Goal: Task Accomplishment & Management: Complete application form

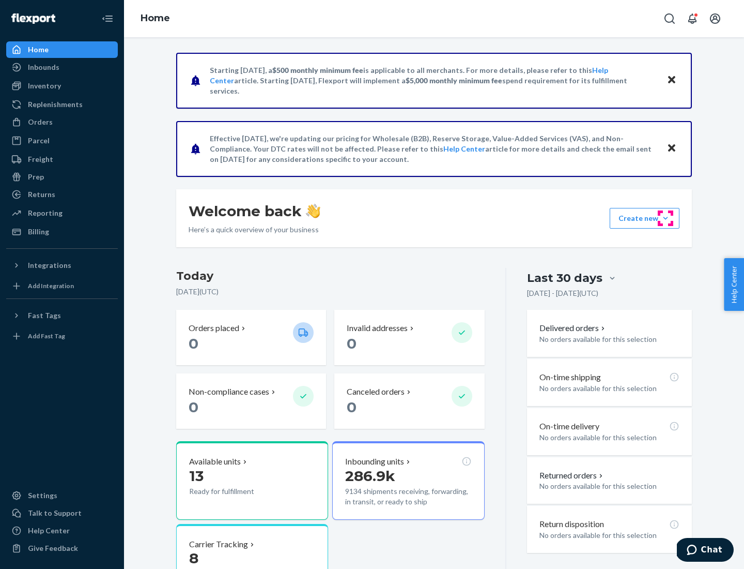
click at [666, 218] on button "Create new Create new inbound Create new order Create new product" at bounding box center [645, 218] width 70 height 21
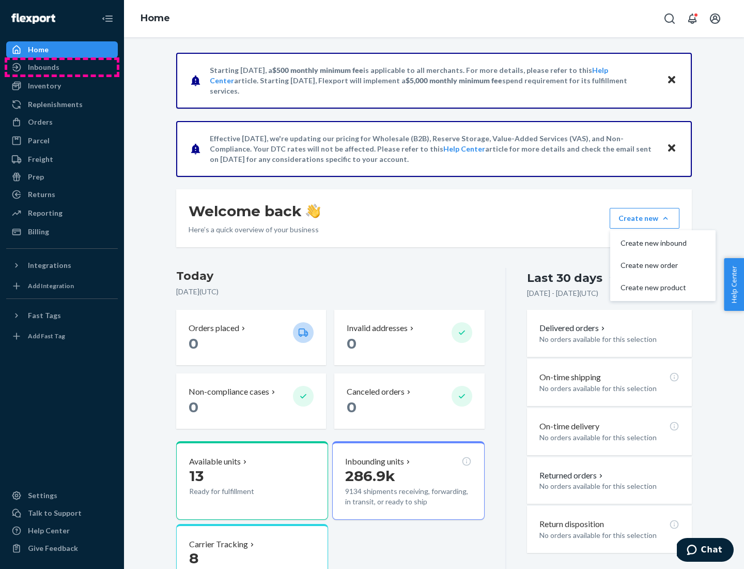
click at [62, 67] on div "Inbounds" at bounding box center [62, 67] width 110 height 14
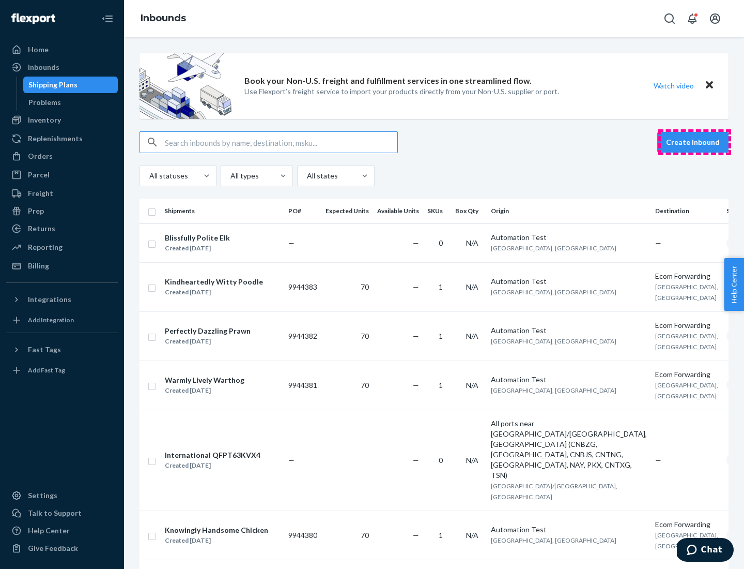
click at [695, 142] on button "Create inbound" at bounding box center [693, 142] width 71 height 21
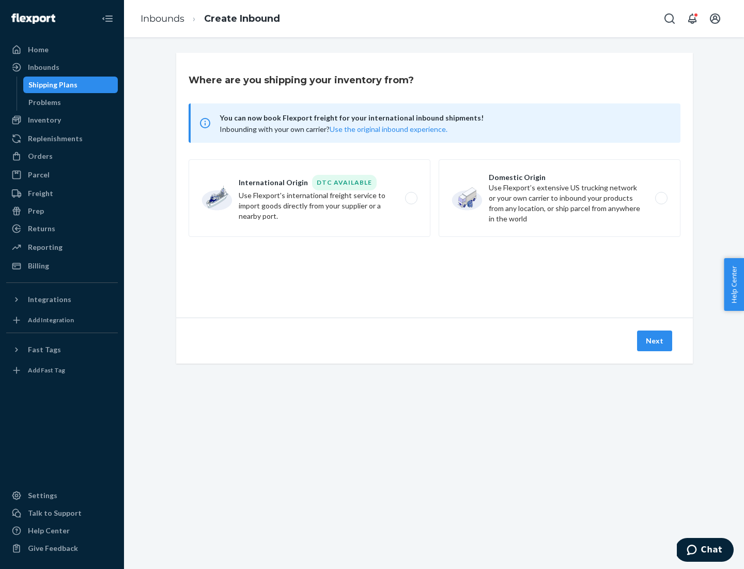
click at [560, 198] on label "Domestic Origin Use Flexport’s extensive US trucking network or your own carrie…" at bounding box center [560, 198] width 242 height 78
click at [661, 198] on input "Domestic Origin Use Flexport’s extensive US trucking network or your own carrie…" at bounding box center [664, 198] width 7 height 7
radio input "true"
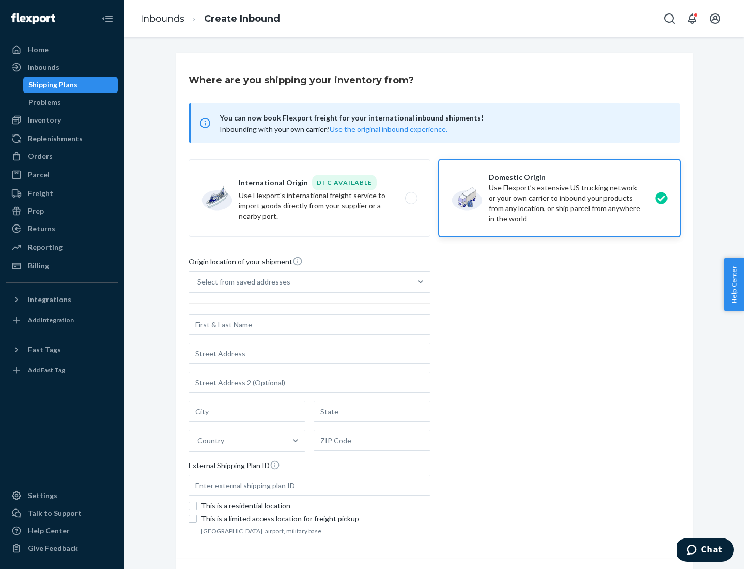
click at [241, 282] on div "Select from saved addresses" at bounding box center [243, 282] width 93 height 10
click at [199, 282] on input "Select from saved addresses" at bounding box center [197, 282] width 1 height 10
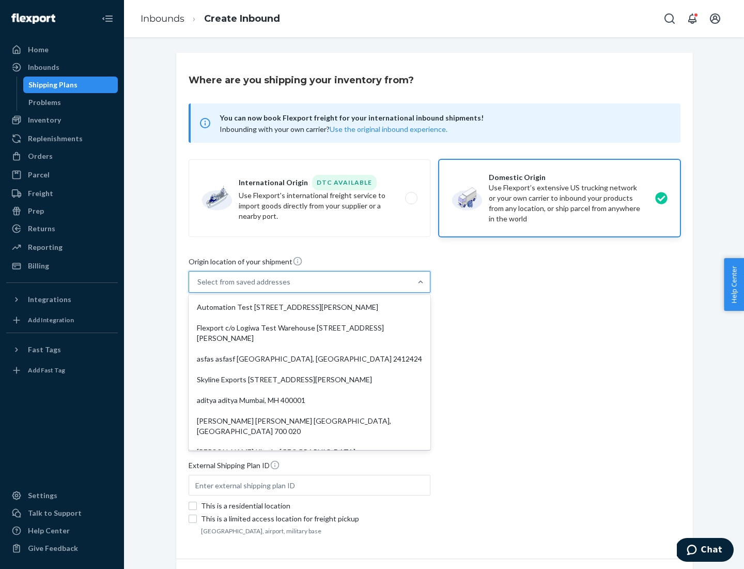
scroll to position [4, 0]
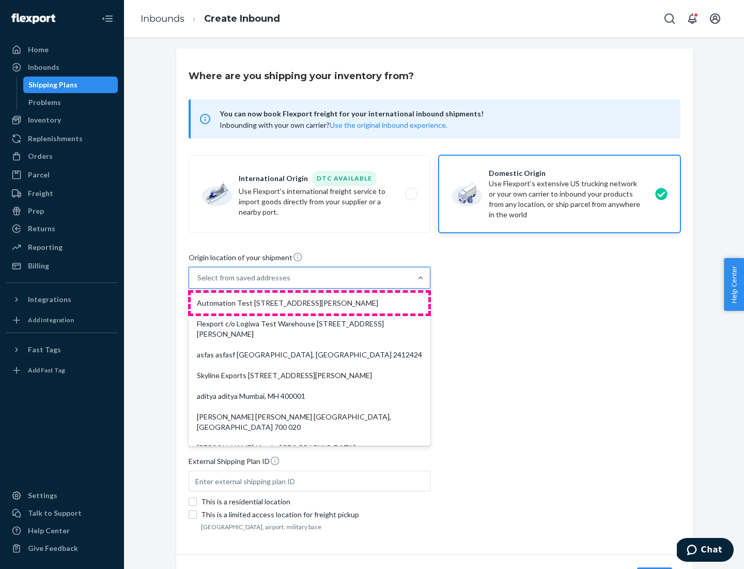
click at [310, 303] on div "Automation Test [STREET_ADDRESS][PERSON_NAME]" at bounding box center [310, 303] width 238 height 21
click at [199, 283] on input "option Automation Test [STREET_ADDRESS][PERSON_NAME]. 9 results available. Use …" at bounding box center [197, 277] width 1 height 10
type input "Automation Test"
type input "9th Floor"
type input "[GEOGRAPHIC_DATA]"
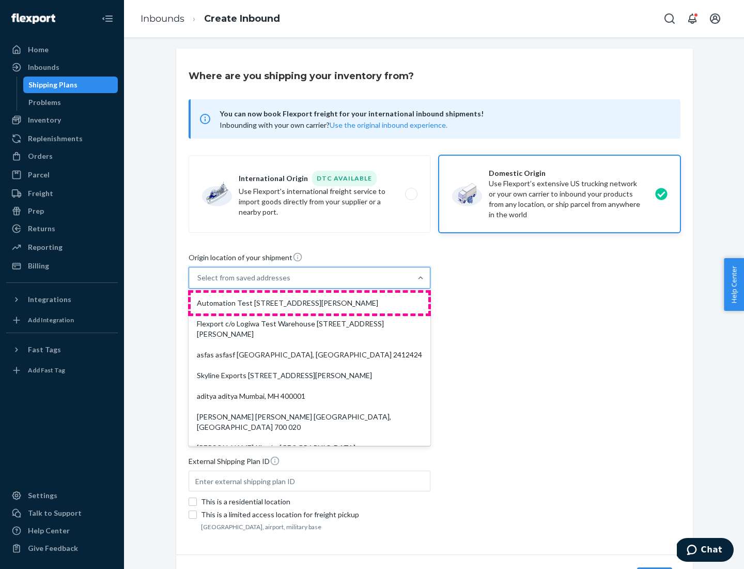
type input "CA"
type input "94104"
type input "[STREET_ADDRESS][PERSON_NAME]"
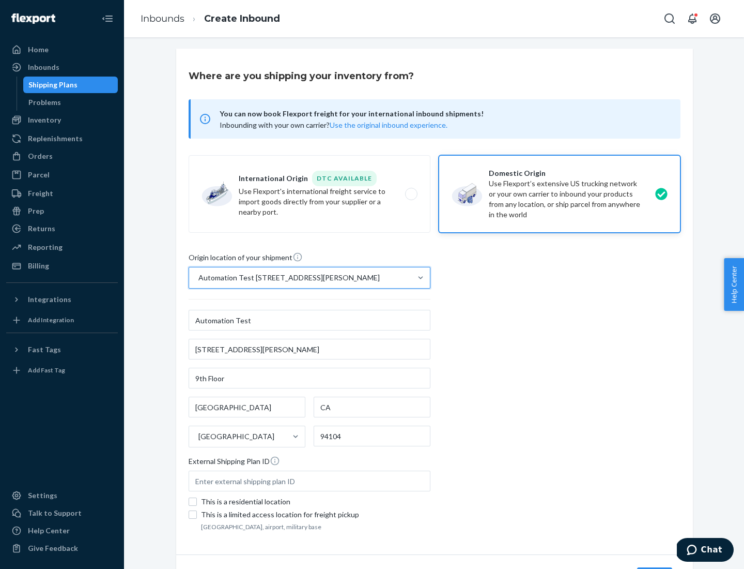
scroll to position [60, 0]
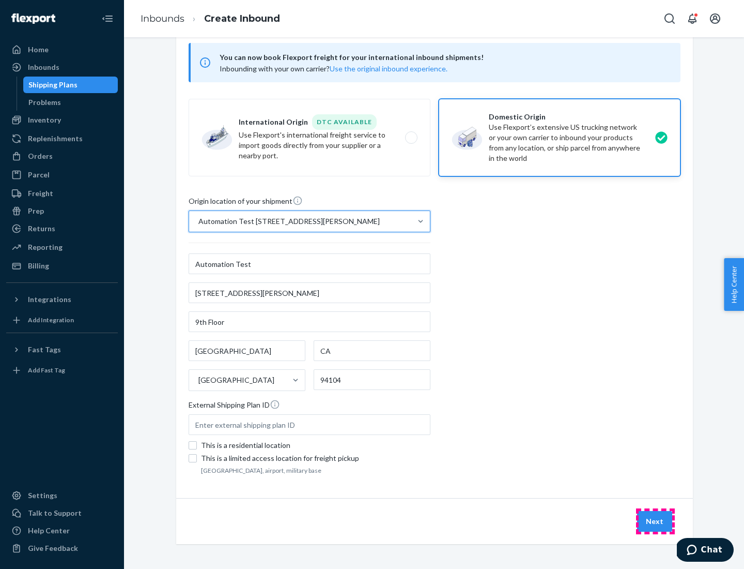
click at [656, 521] on button "Next" at bounding box center [654, 521] width 35 height 21
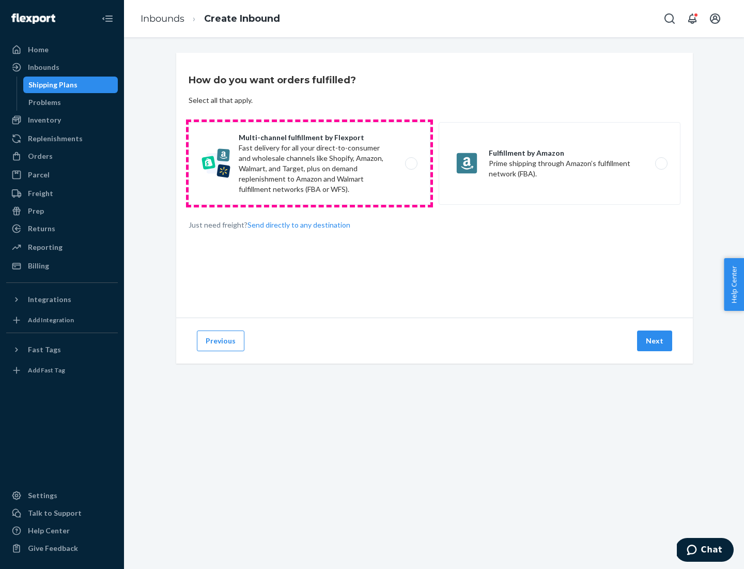
click at [310, 163] on label "Multi-channel fulfillment by Flexport Fast delivery for all your direct-to-cons…" at bounding box center [310, 163] width 242 height 83
click at [411, 163] on input "Multi-channel fulfillment by Flexport Fast delivery for all your direct-to-cons…" at bounding box center [414, 163] width 7 height 7
radio input "true"
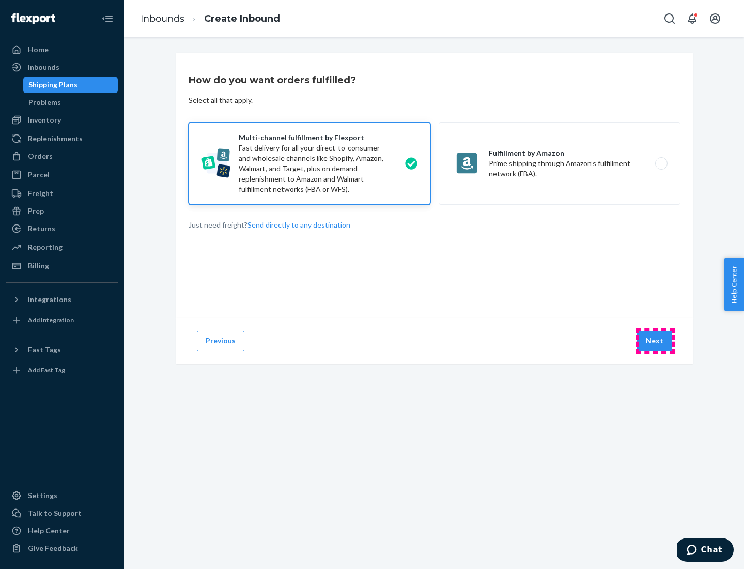
click at [656, 341] on button "Next" at bounding box center [654, 340] width 35 height 21
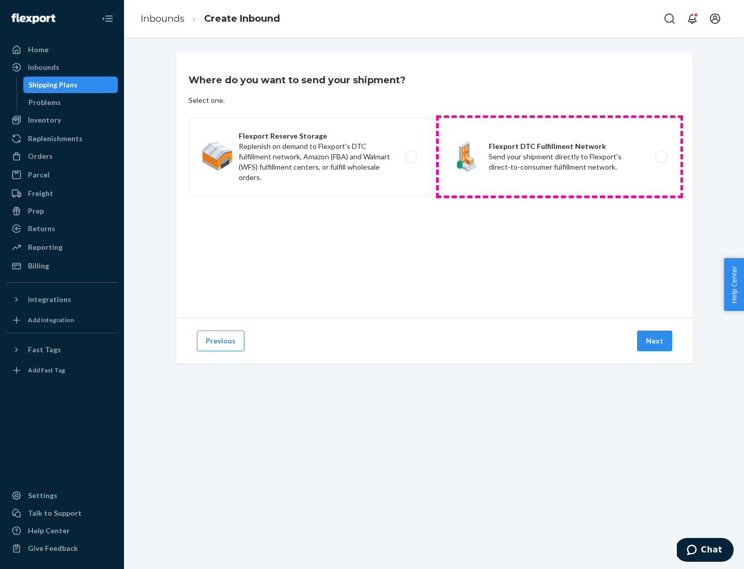
click at [560, 157] on label "Flexport DTC Fulfillment Network Send your shipment directly to Flexport's dire…" at bounding box center [560, 157] width 242 height 78
click at [661, 157] on input "Flexport DTC Fulfillment Network Send your shipment directly to Flexport's dire…" at bounding box center [664, 157] width 7 height 7
radio input "true"
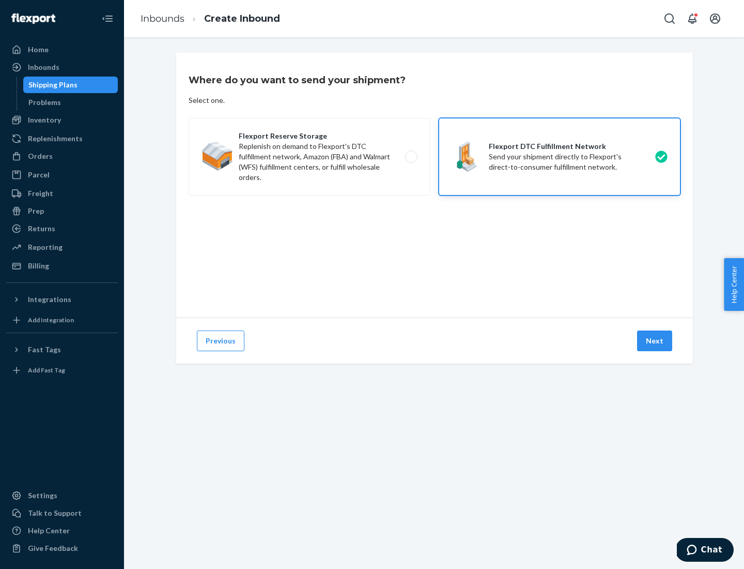
click at [656, 341] on button "Next" at bounding box center [654, 340] width 35 height 21
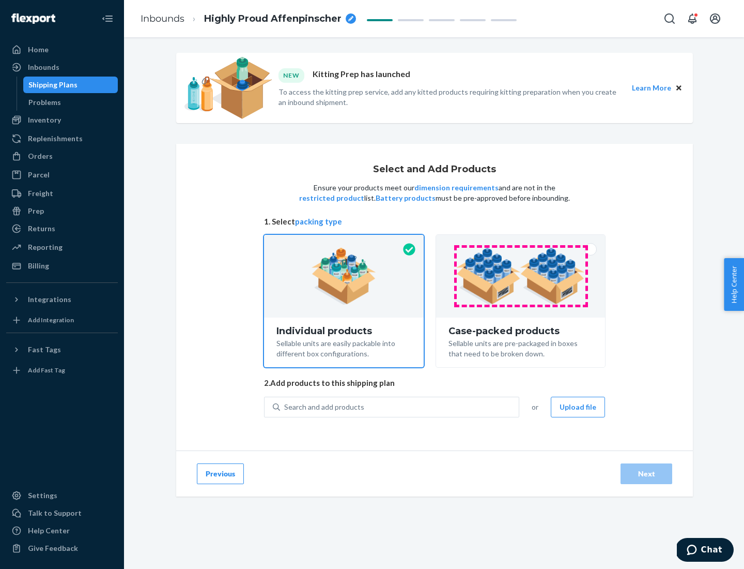
click at [521, 276] on img at bounding box center [520, 276] width 129 height 57
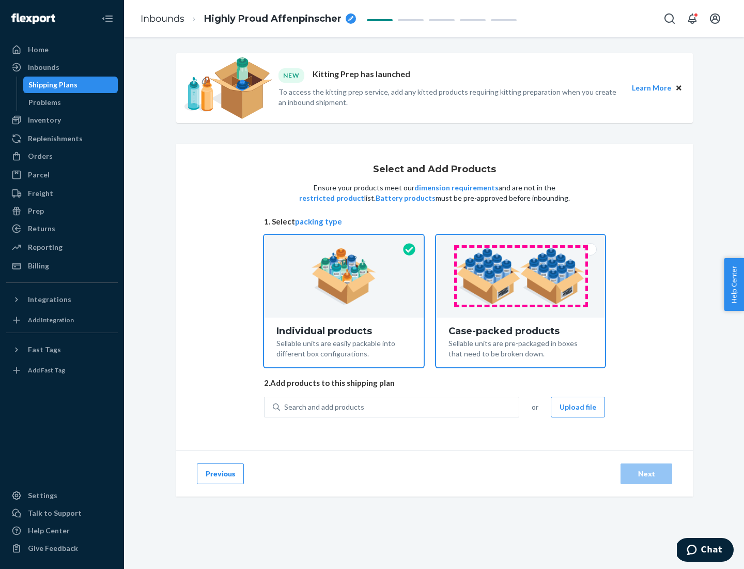
click at [521, 241] on input "Case-packed products Sellable units are pre-packaged in boxes that need to be b…" at bounding box center [521, 238] width 7 height 7
radio input "true"
radio input "false"
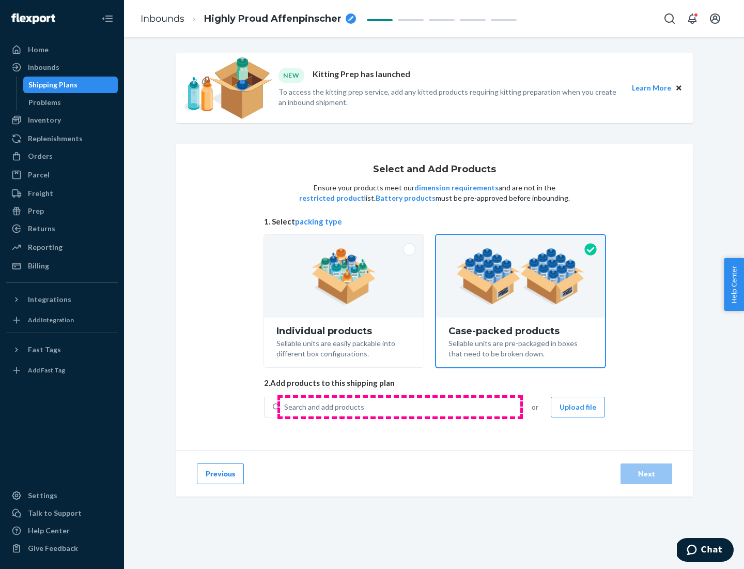
click at [400, 406] on div "Search and add products" at bounding box center [399, 407] width 239 height 19
click at [285, 406] on input "Search and add products" at bounding box center [284, 407] width 1 height 10
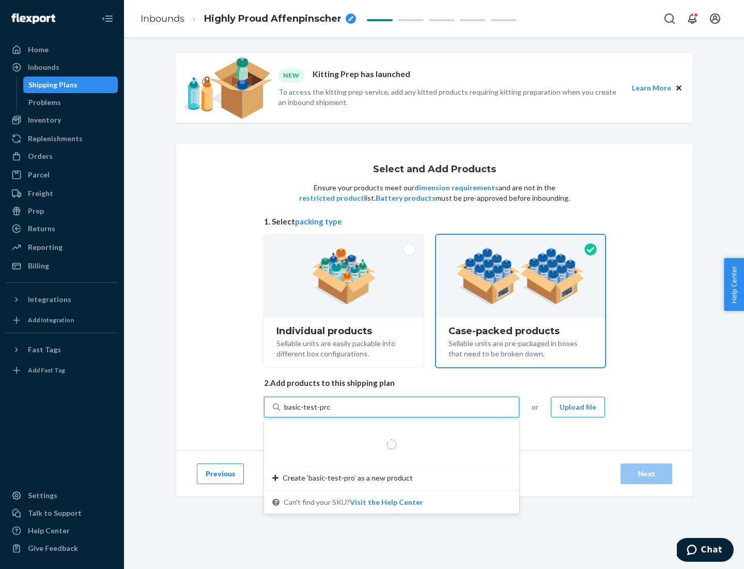
type input "basic-test-product-1"
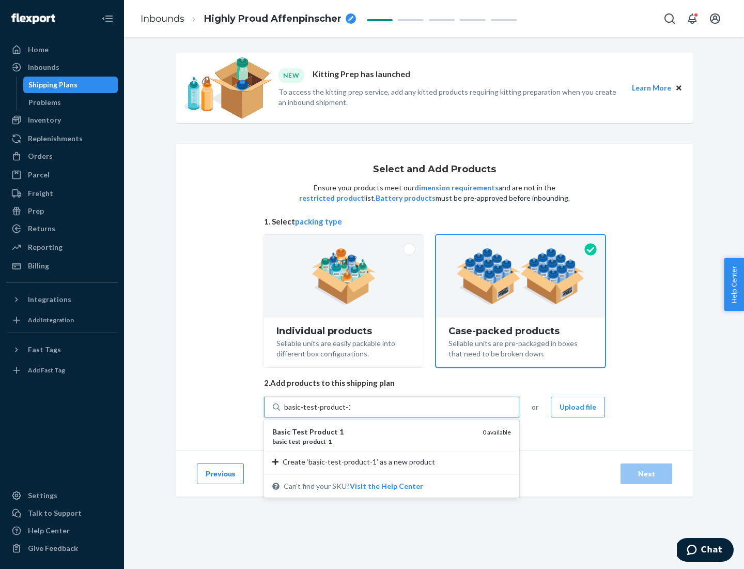
click at [374, 441] on div "basic - test - product - 1" at bounding box center [373, 441] width 202 height 9
click at [351, 412] on input "basic-test-product-1" at bounding box center [317, 407] width 66 height 10
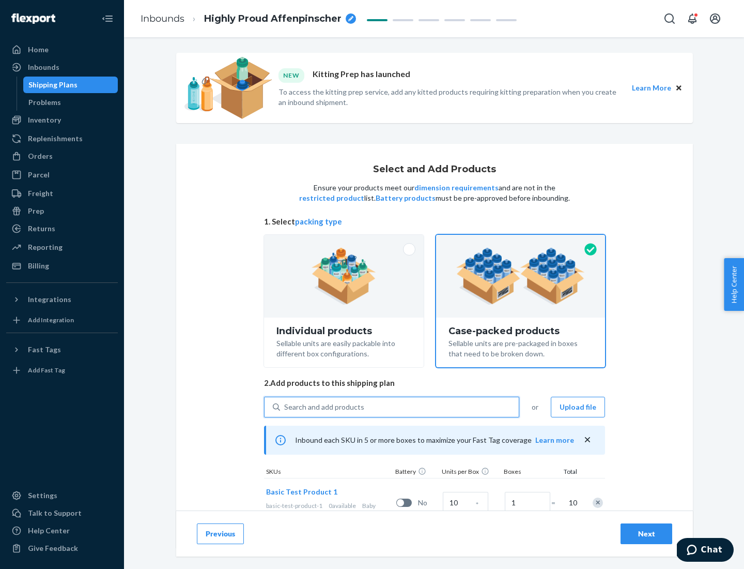
scroll to position [37, 0]
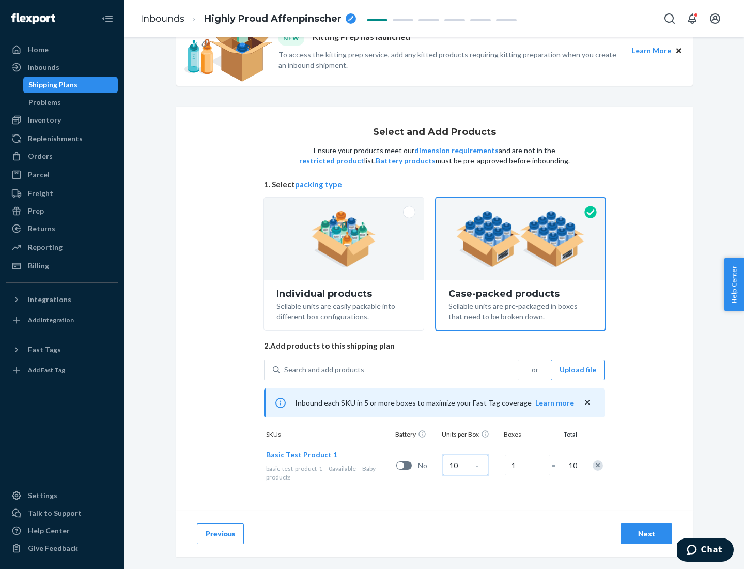
type input "10"
type input "7"
click at [647, 534] on div "Next" at bounding box center [647, 533] width 34 height 10
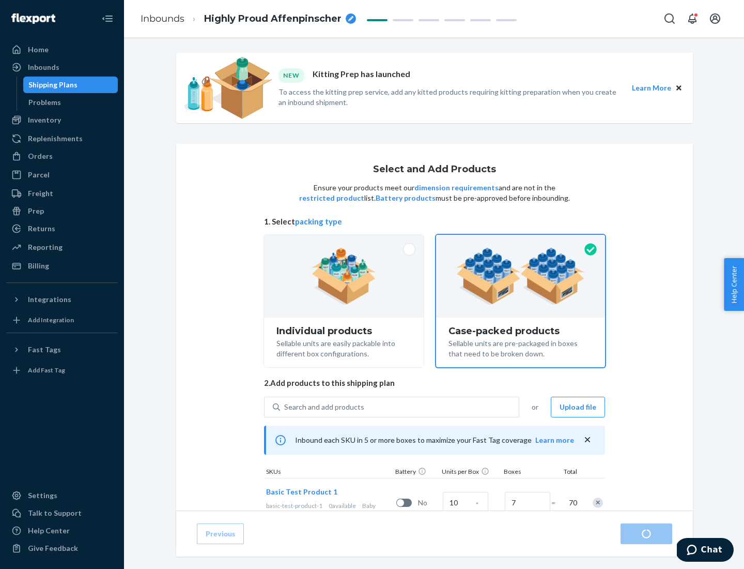
radio input "true"
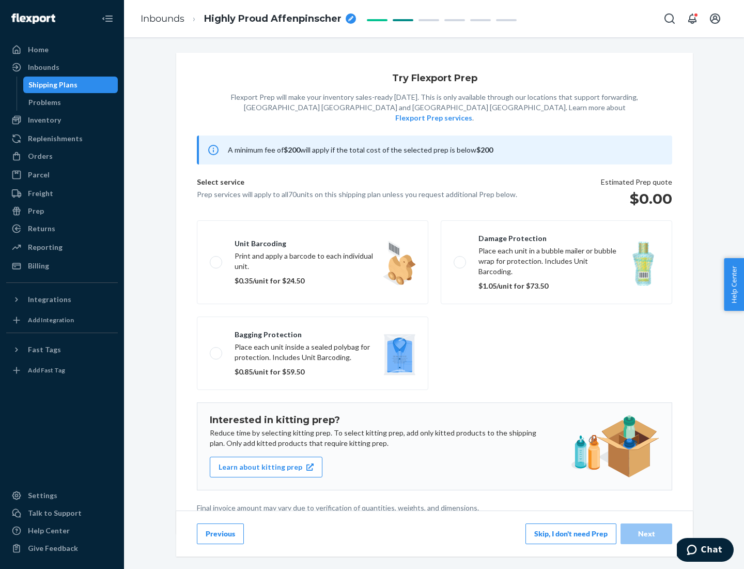
scroll to position [3, 0]
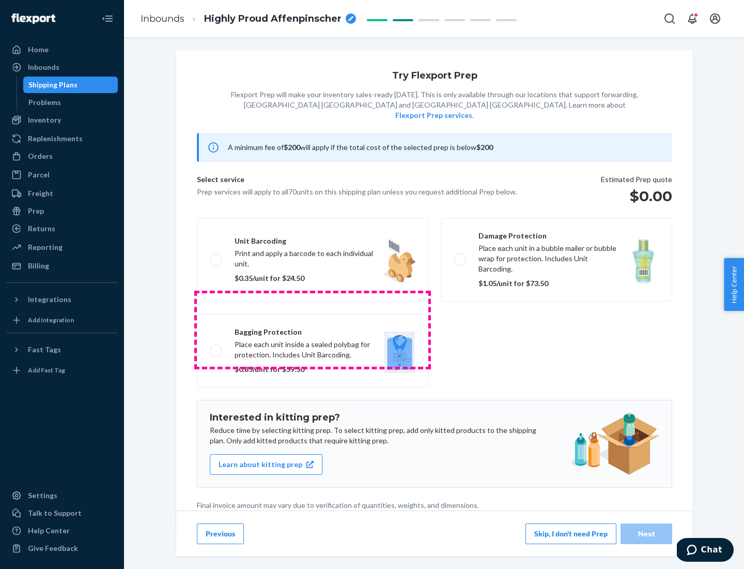
click at [313, 329] on label "Bagging protection Place each unit inside a sealed polybag for protection. Incl…" at bounding box center [313, 350] width 232 height 73
click at [217, 347] on input "Bagging protection Place each unit inside a sealed polybag for protection. Incl…" at bounding box center [213, 350] width 7 height 7
checkbox input "true"
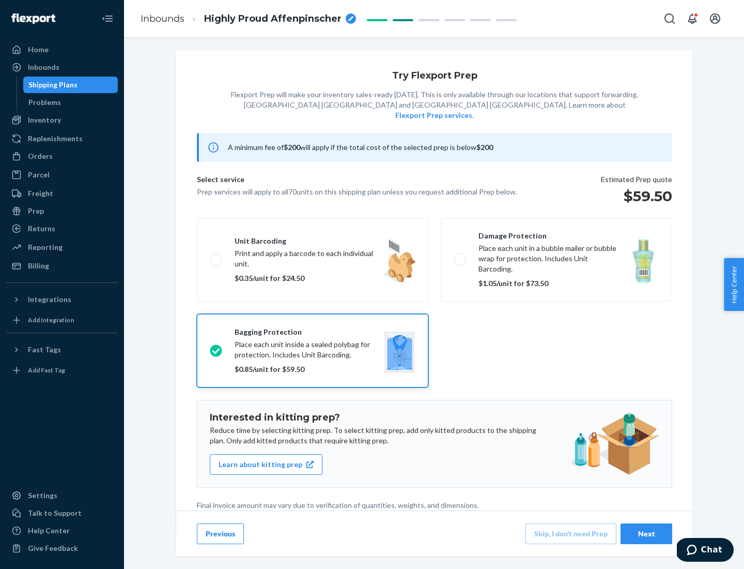
click at [647, 533] on div "Next" at bounding box center [647, 533] width 34 height 10
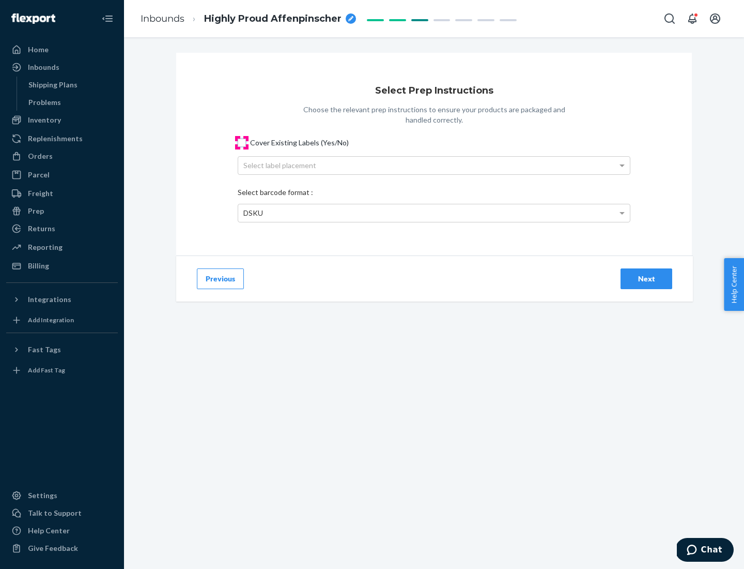
click at [242, 142] on input "Cover Existing Labels (Yes/No)" at bounding box center [242, 143] width 8 height 8
checkbox input "true"
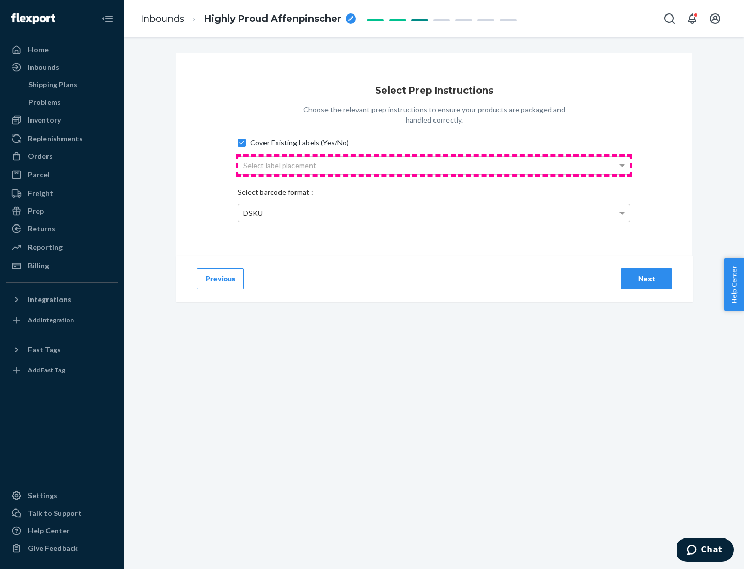
click at [434, 165] on div "Select label placement" at bounding box center [434, 166] width 392 height 18
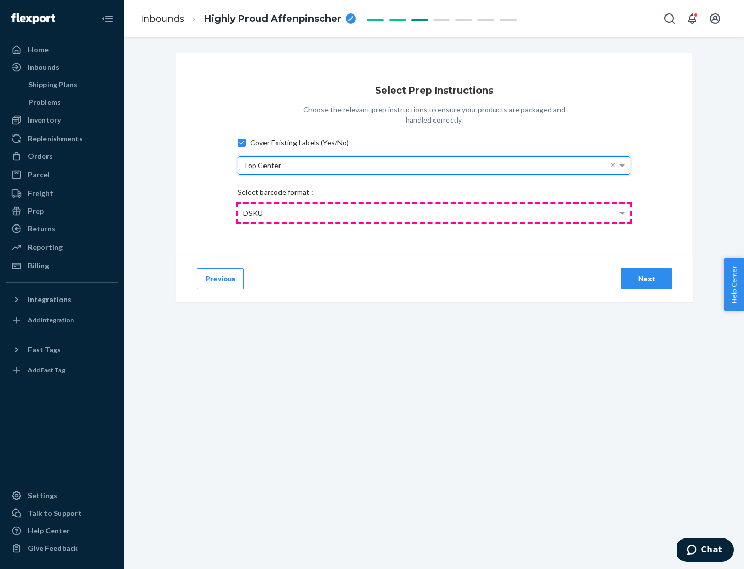
click at [434, 212] on div "DSKU" at bounding box center [434, 213] width 392 height 18
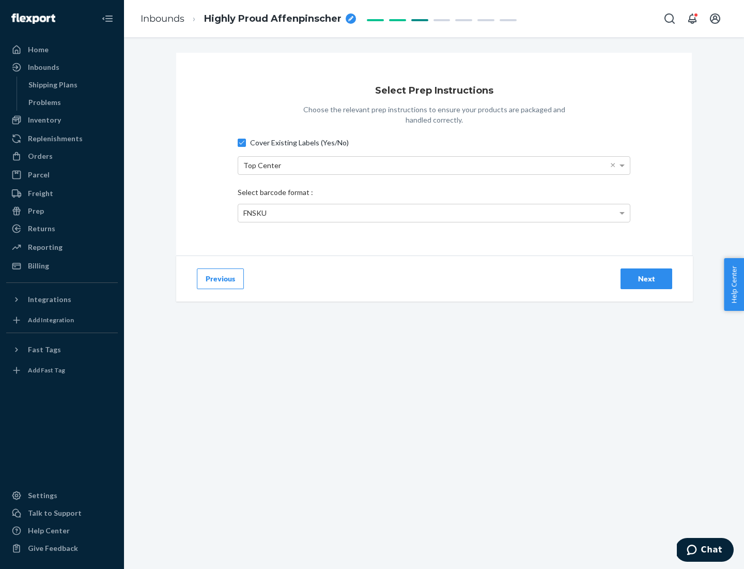
click at [647, 278] on div "Next" at bounding box center [647, 278] width 34 height 10
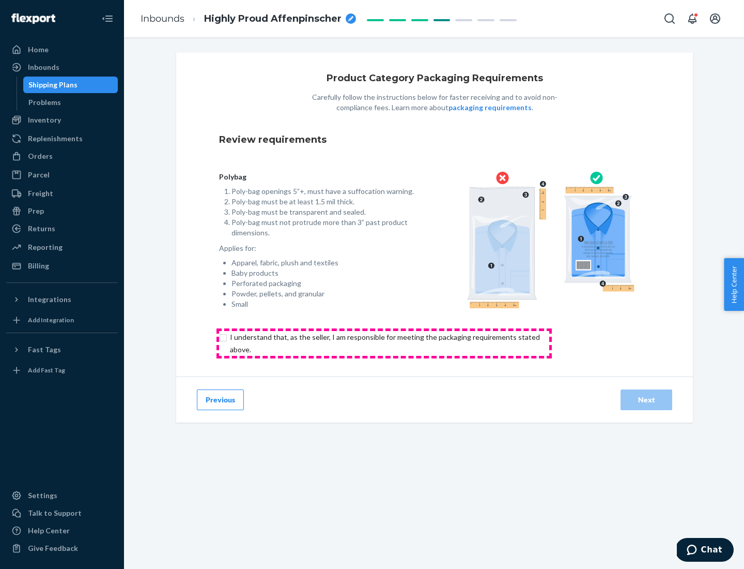
click at [384, 343] on input "checkbox" at bounding box center [391, 343] width 344 height 25
checkbox input "true"
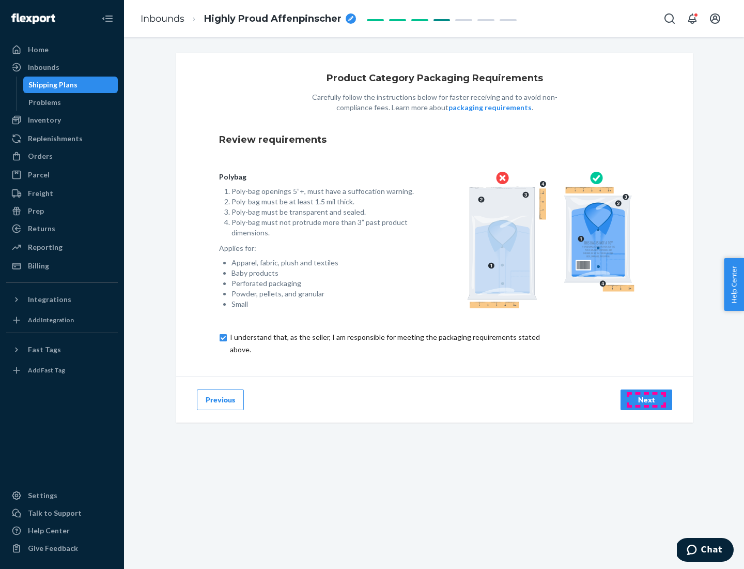
click at [647, 399] on div "Next" at bounding box center [647, 399] width 34 height 10
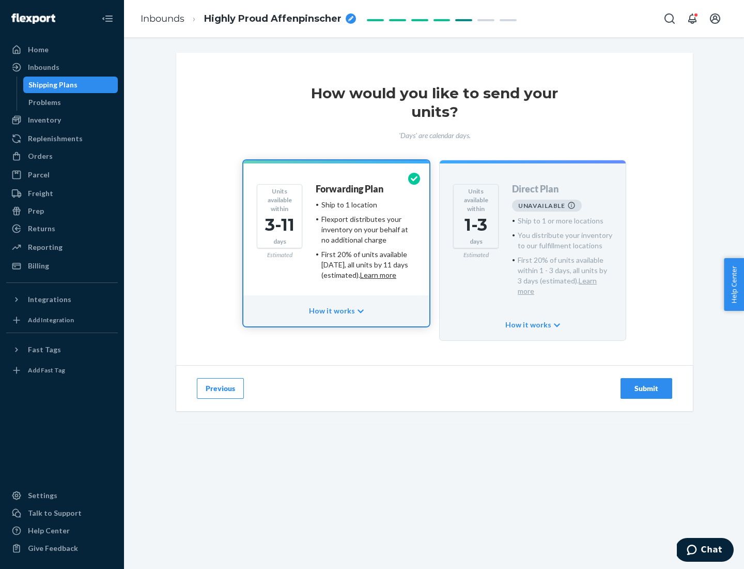
click at [351, 189] on h4 "Forwarding Plan" at bounding box center [350, 189] width 68 height 10
click at [647, 383] on div "Submit" at bounding box center [647, 388] width 34 height 10
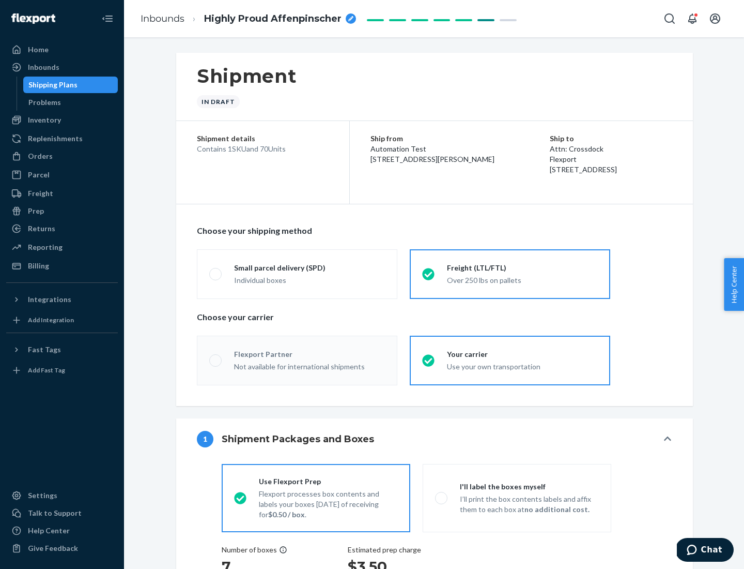
radio input "true"
radio input "false"
radio input "true"
radio input "false"
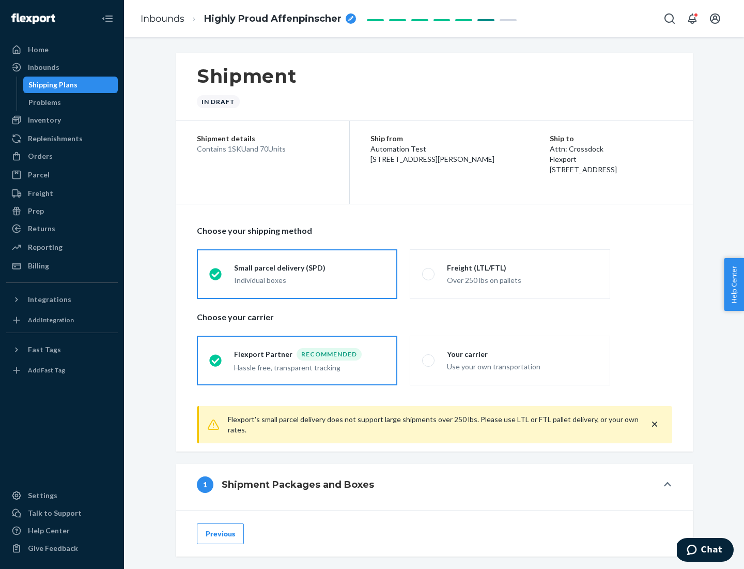
click at [510, 273] on div "Over 250 lbs on pallets" at bounding box center [522, 279] width 151 height 12
click at [429, 273] on input "Freight (LTL/FTL) Over 250 lbs on pallets" at bounding box center [425, 273] width 7 height 7
radio input "true"
radio input "false"
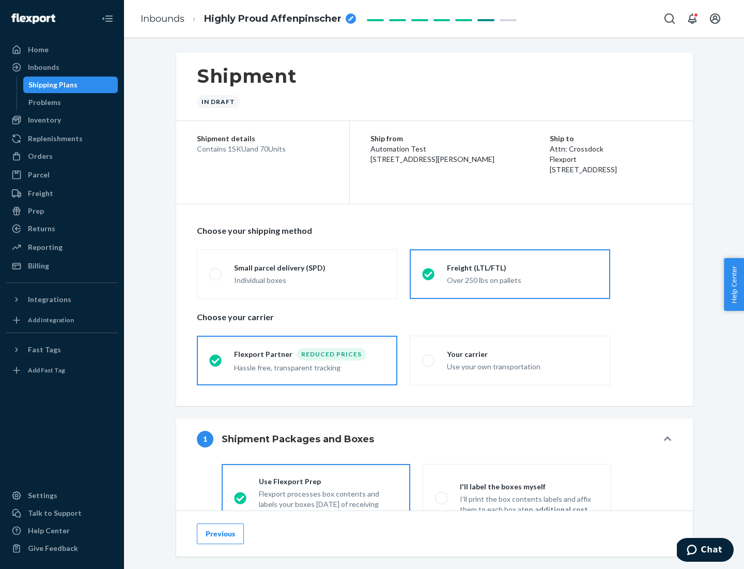
scroll to position [57, 0]
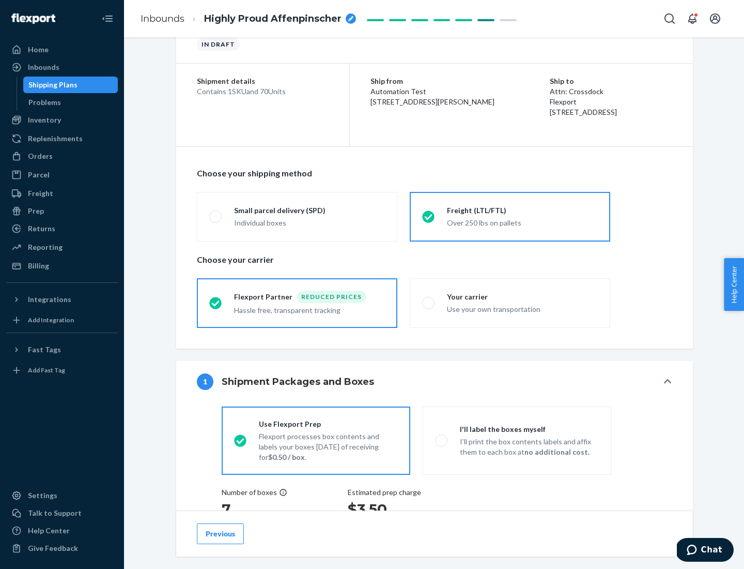
click at [510, 302] on div "Use your own transportation" at bounding box center [522, 308] width 151 height 12
click at [429, 302] on input "Your carrier Use your own transportation" at bounding box center [425, 302] width 7 height 7
radio input "true"
radio input "false"
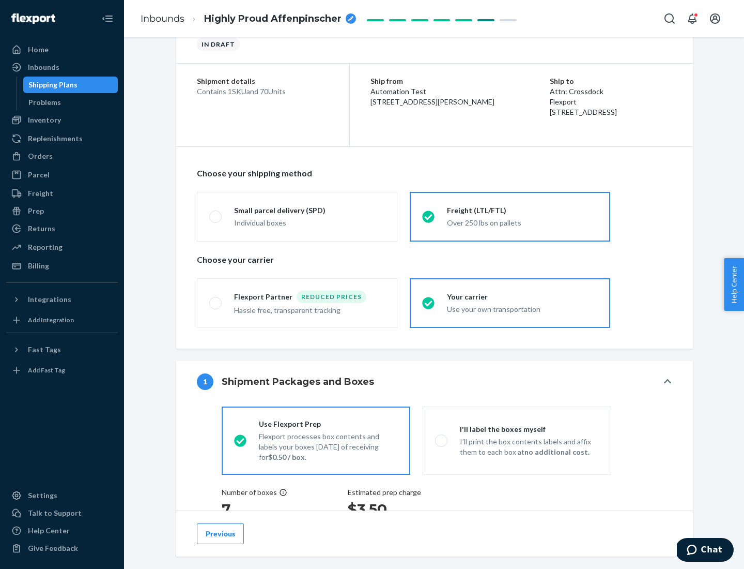
scroll to position [195, 0]
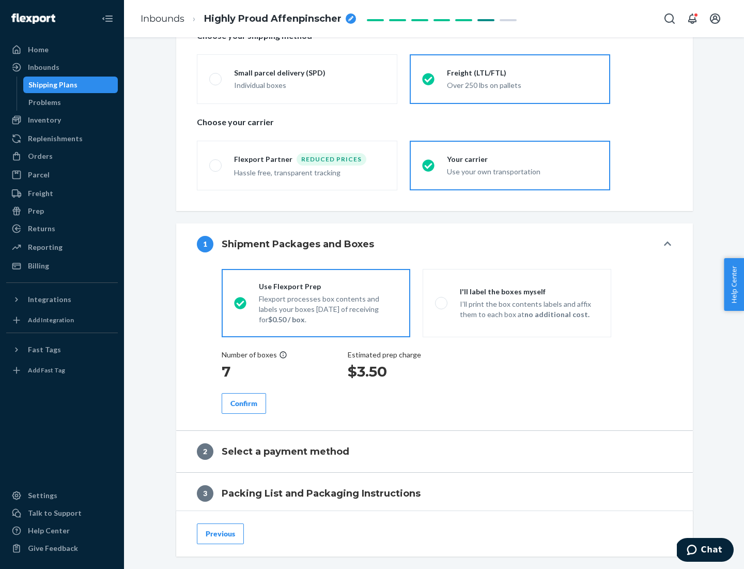
click at [517, 302] on p "I’ll print the box contents labels and affix them to each box at no additional …" at bounding box center [529, 309] width 139 height 21
click at [442, 302] on input "I'll label the boxes myself I’ll print the box contents labels and affix them t…" at bounding box center [438, 302] width 7 height 7
radio input "true"
radio input "false"
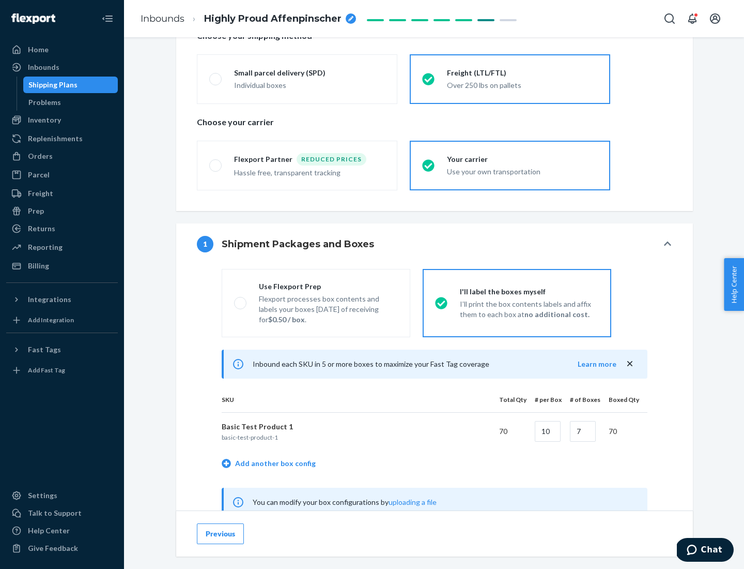
scroll to position [323, 0]
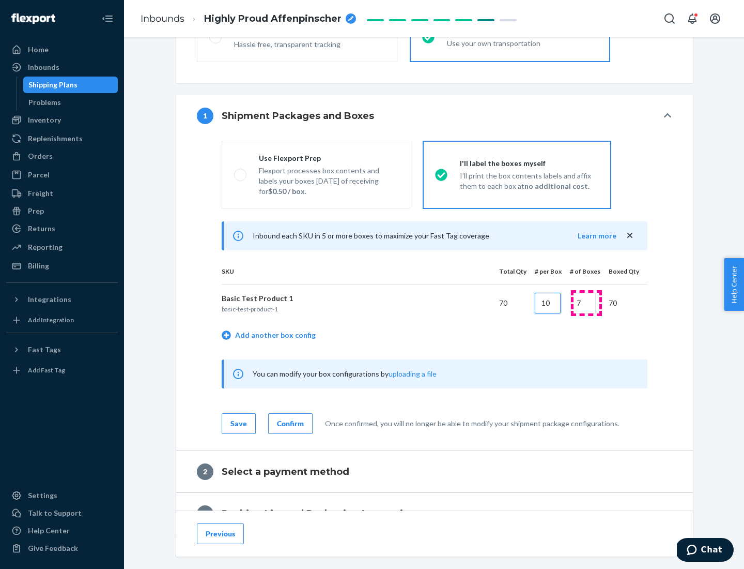
type input "10"
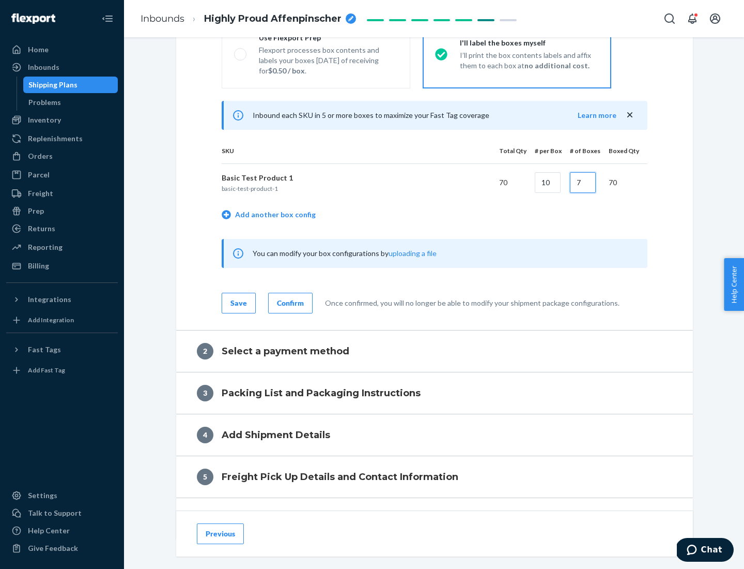
type input "7"
click at [289, 302] on div "Confirm" at bounding box center [290, 303] width 27 height 10
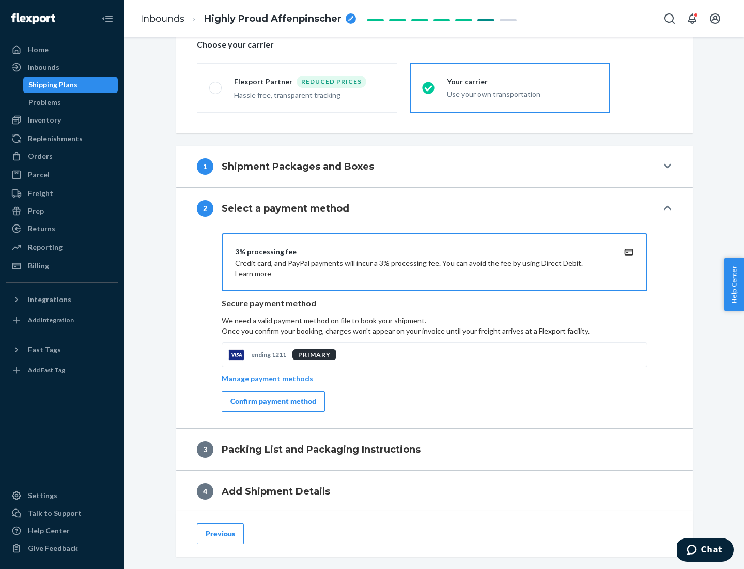
scroll to position [371, 0]
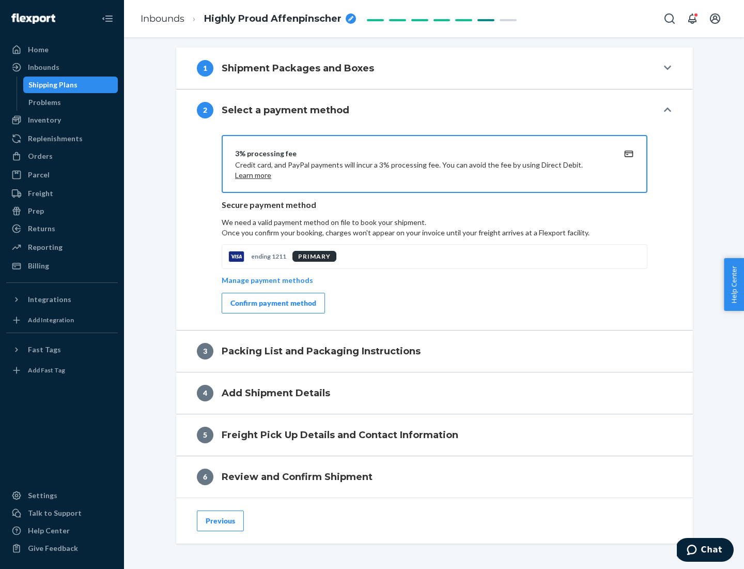
click at [272, 303] on div "Confirm payment method" at bounding box center [274, 303] width 86 height 10
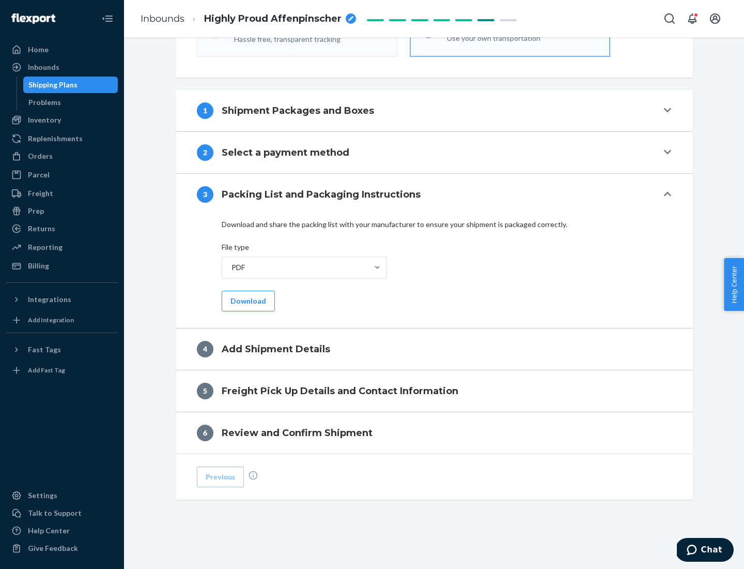
scroll to position [326, 0]
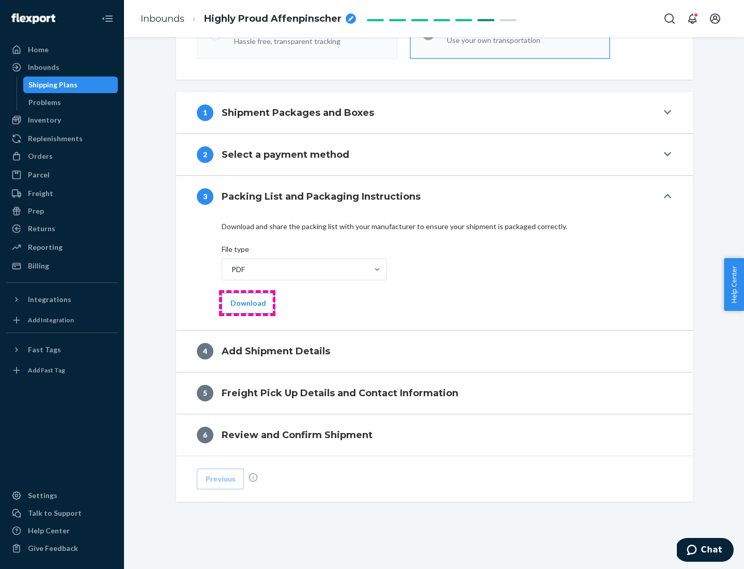
click at [247, 302] on button "Download" at bounding box center [248, 303] width 53 height 21
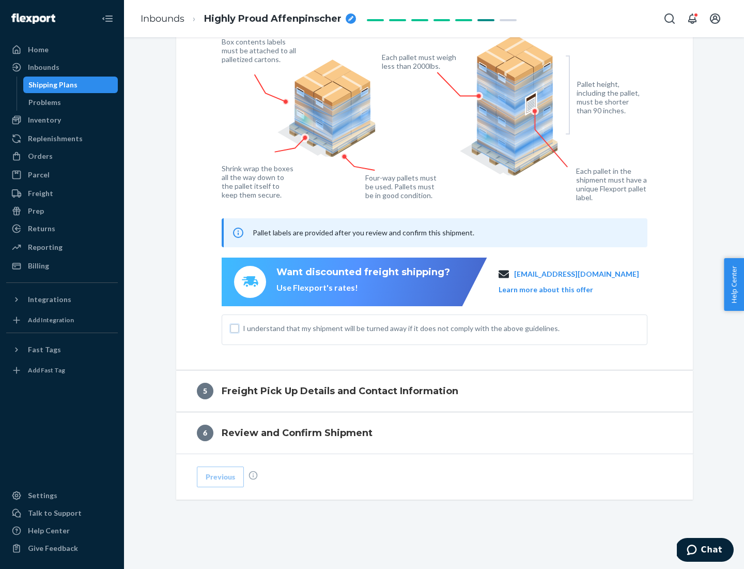
click at [235, 328] on input "I understand that my shipment will be turned away if it does not comply with th…" at bounding box center [235, 328] width 8 height 8
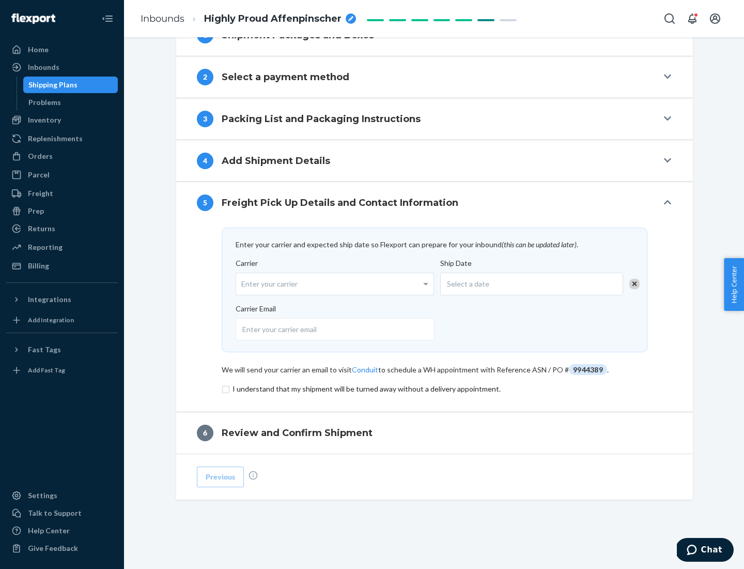
scroll to position [404, 0]
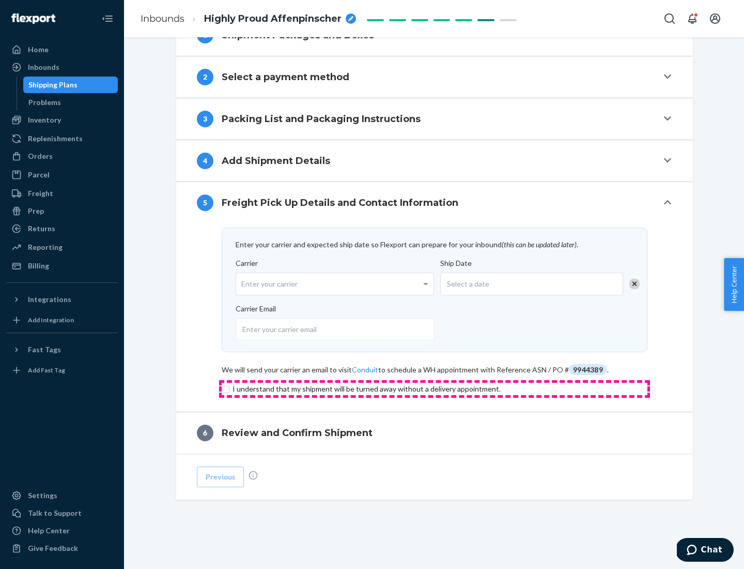
click at [435, 388] on input "checkbox" at bounding box center [435, 389] width 426 height 12
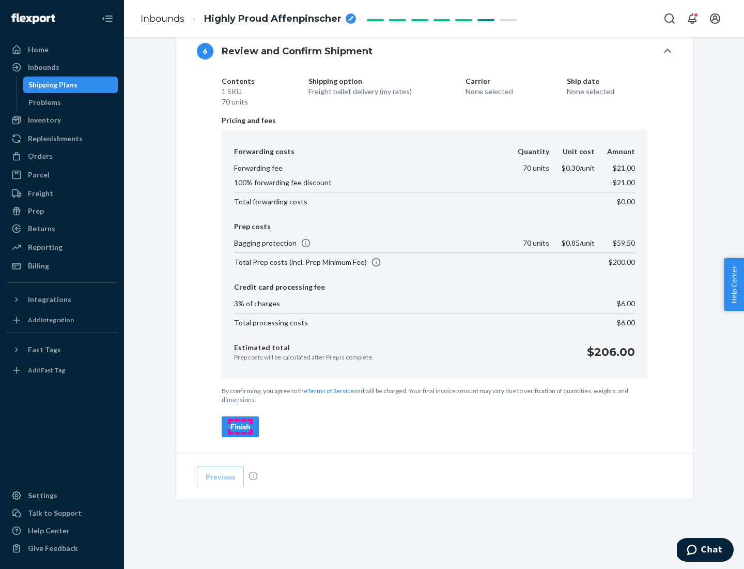
click at [240, 427] on div "Finish" at bounding box center [241, 426] width 20 height 10
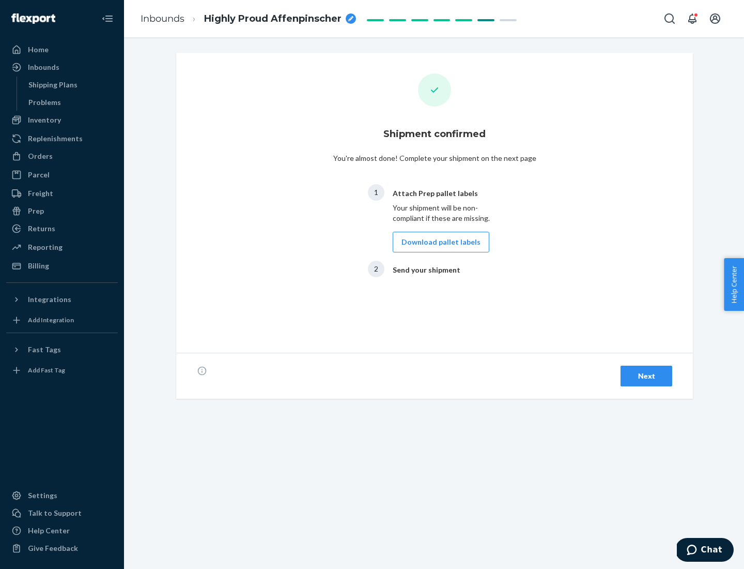
click at [438, 242] on button "Download pallet labels" at bounding box center [441, 242] width 97 height 21
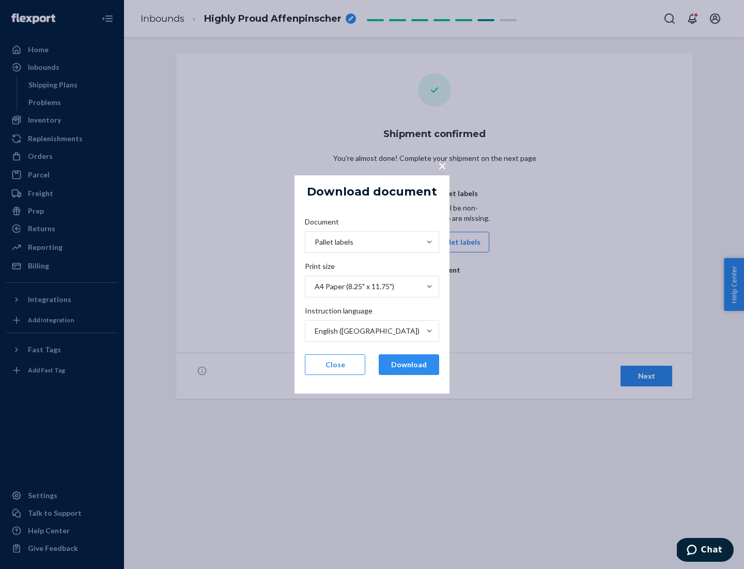
click at [409, 364] on button "Download" at bounding box center [409, 364] width 60 height 21
click at [442, 165] on span "×" at bounding box center [442, 166] width 8 height 18
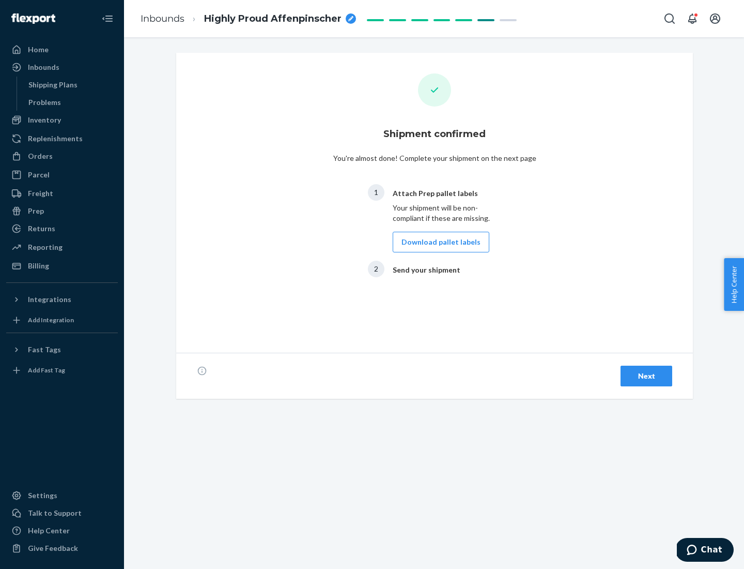
click at [647, 376] on div "Next" at bounding box center [647, 376] width 34 height 10
